Goal: Register for event/course

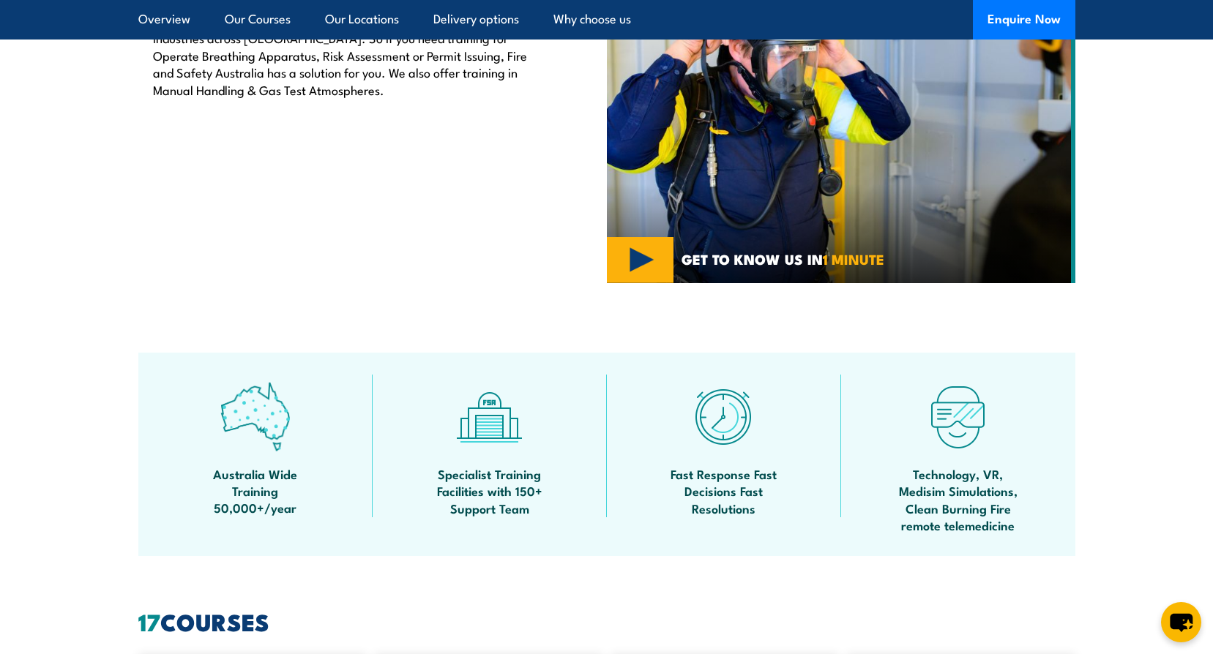
scroll to position [293, 0]
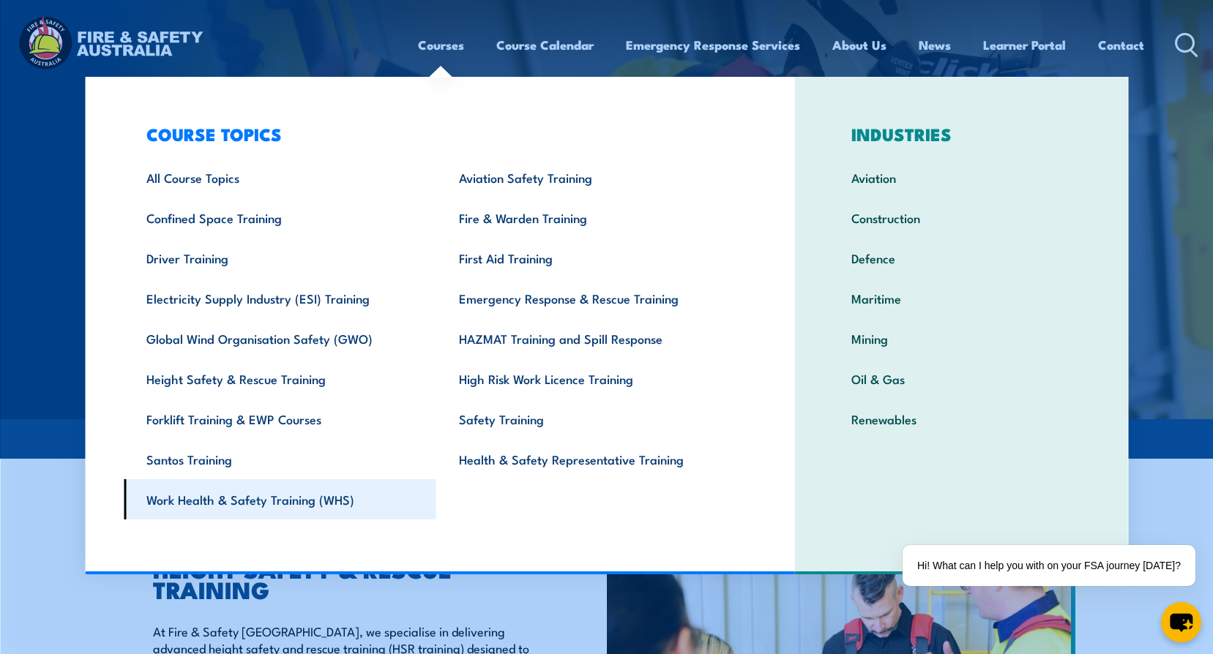
click at [223, 499] on link "Work Health & Safety Training (WHS)" at bounding box center [280, 499] width 313 height 40
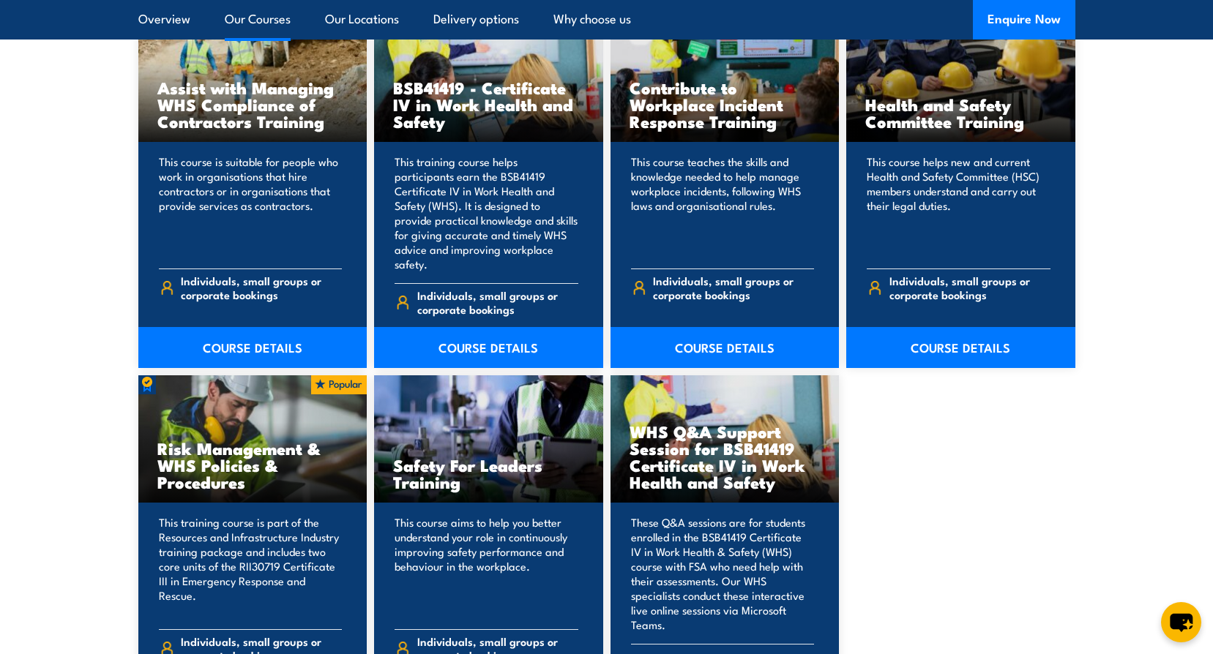
scroll to position [1244, 0]
